Goal: Find specific page/section: Find specific page/section

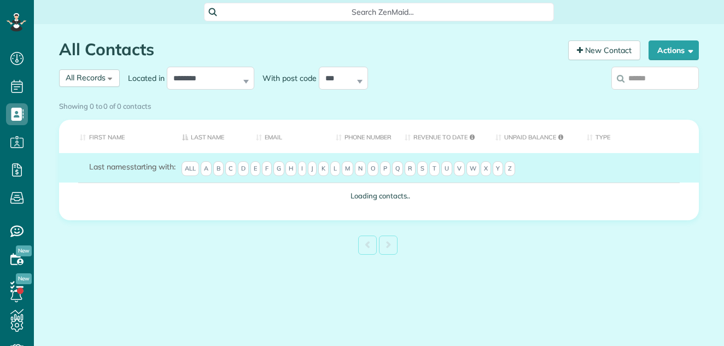
scroll to position [5, 5]
click at [642, 97] on div "Showing 0 to 0 of 0 contacts" at bounding box center [379, 104] width 640 height 15
click at [641, 97] on div "Showing 0 to 0 of 0 contacts" at bounding box center [379, 104] width 640 height 15
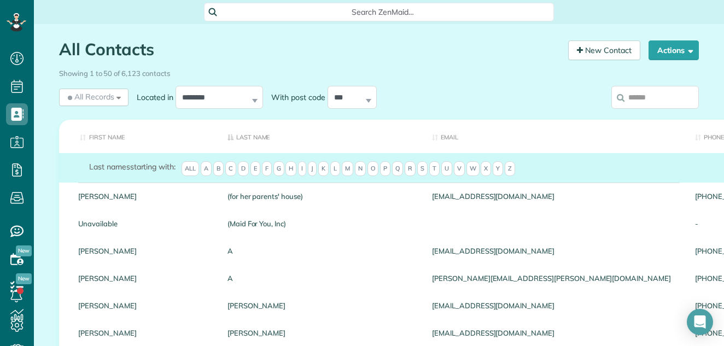
click at [633, 98] on input "search" at bounding box center [656, 97] width 88 height 23
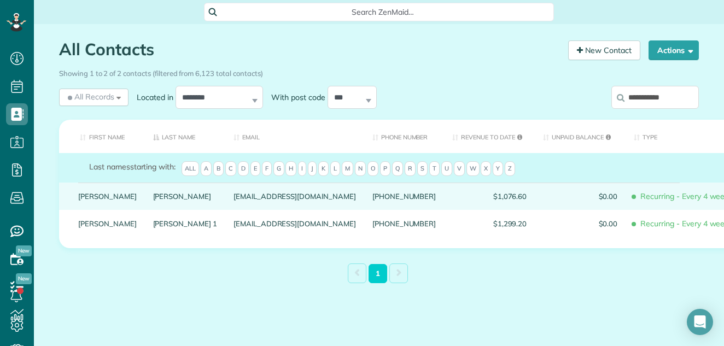
type input "**********"
click at [81, 200] on link "[PERSON_NAME]" at bounding box center [107, 197] width 59 height 8
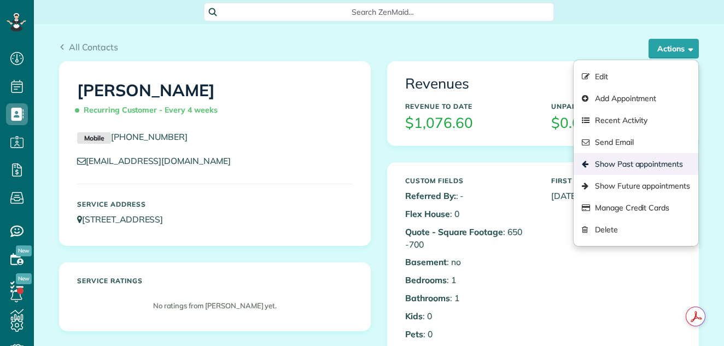
scroll to position [5, 5]
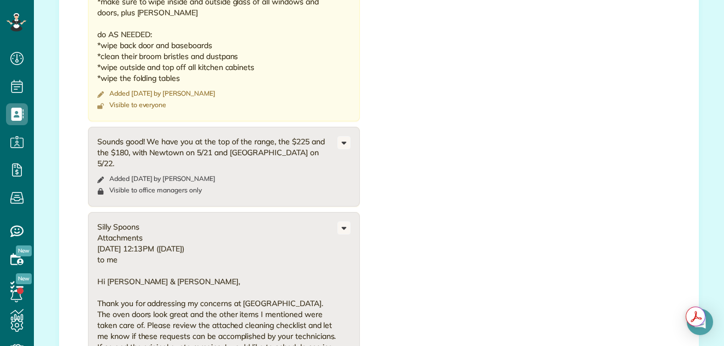
scroll to position [1212, 0]
